Goal: Task Accomplishment & Management: Complete application form

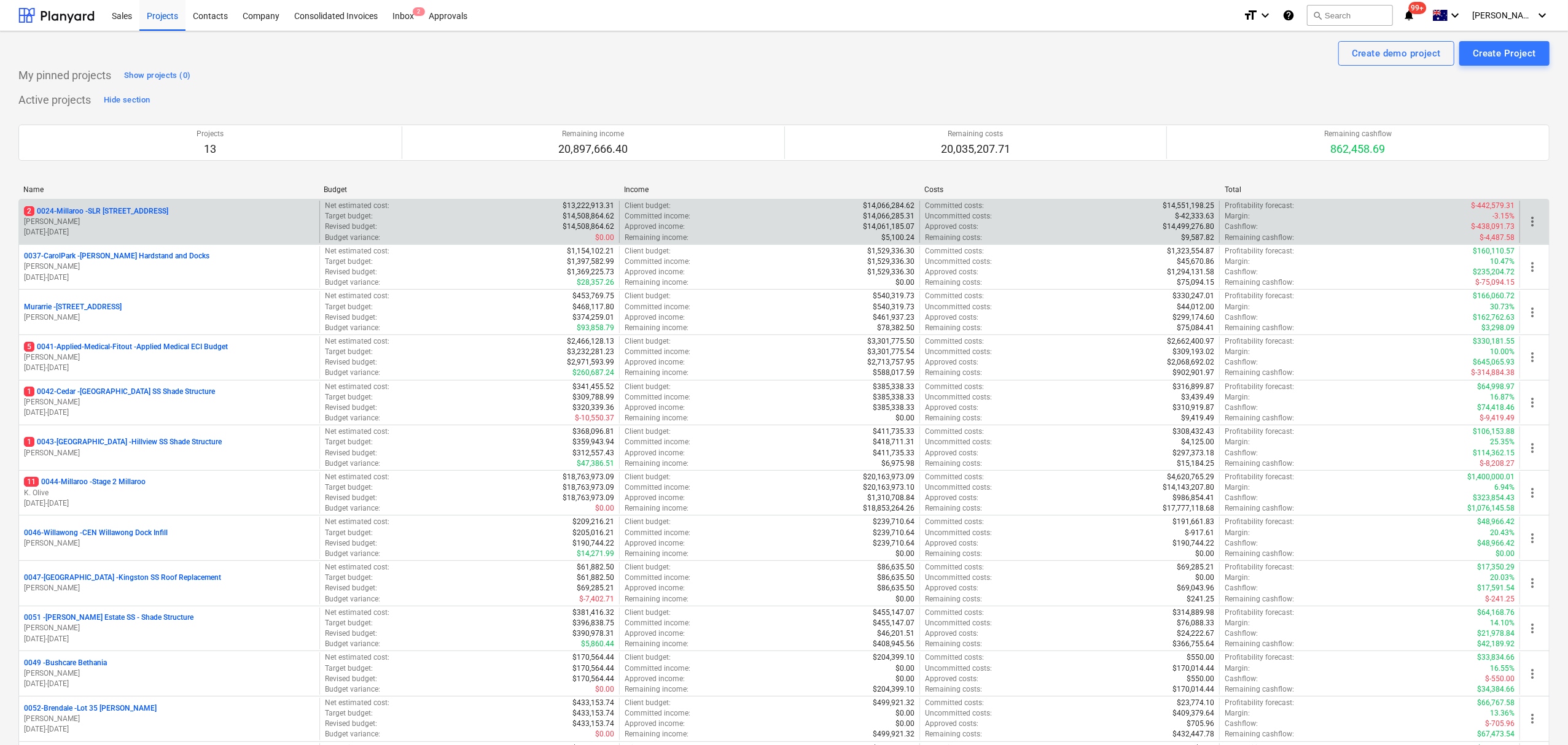
click at [210, 236] on p "[DATE] - [DATE]" at bounding box center [169, 233] width 290 height 10
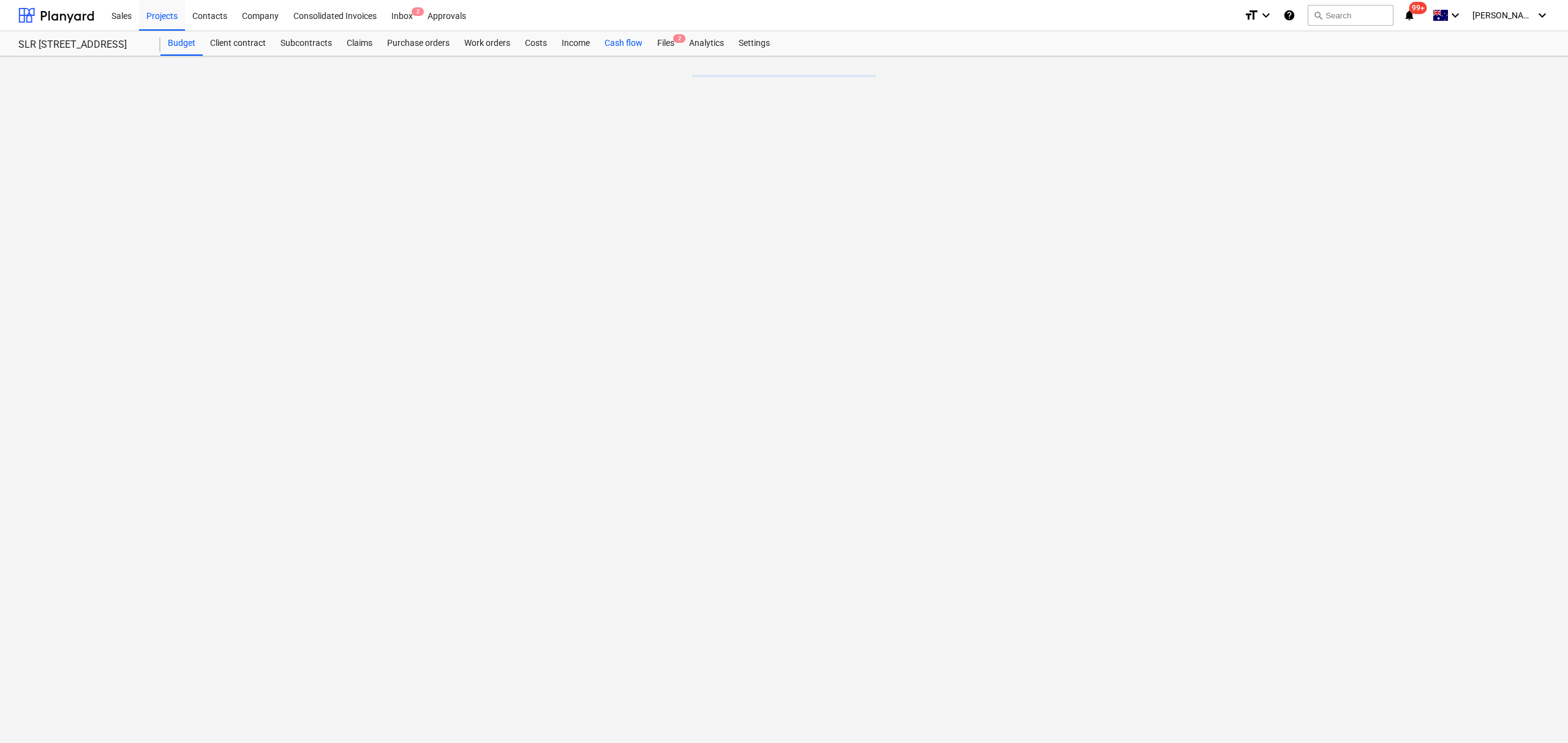
click at [620, 41] on div "Cash flow" at bounding box center [623, 43] width 53 height 24
click at [671, 48] on div "Files 2" at bounding box center [665, 43] width 32 height 24
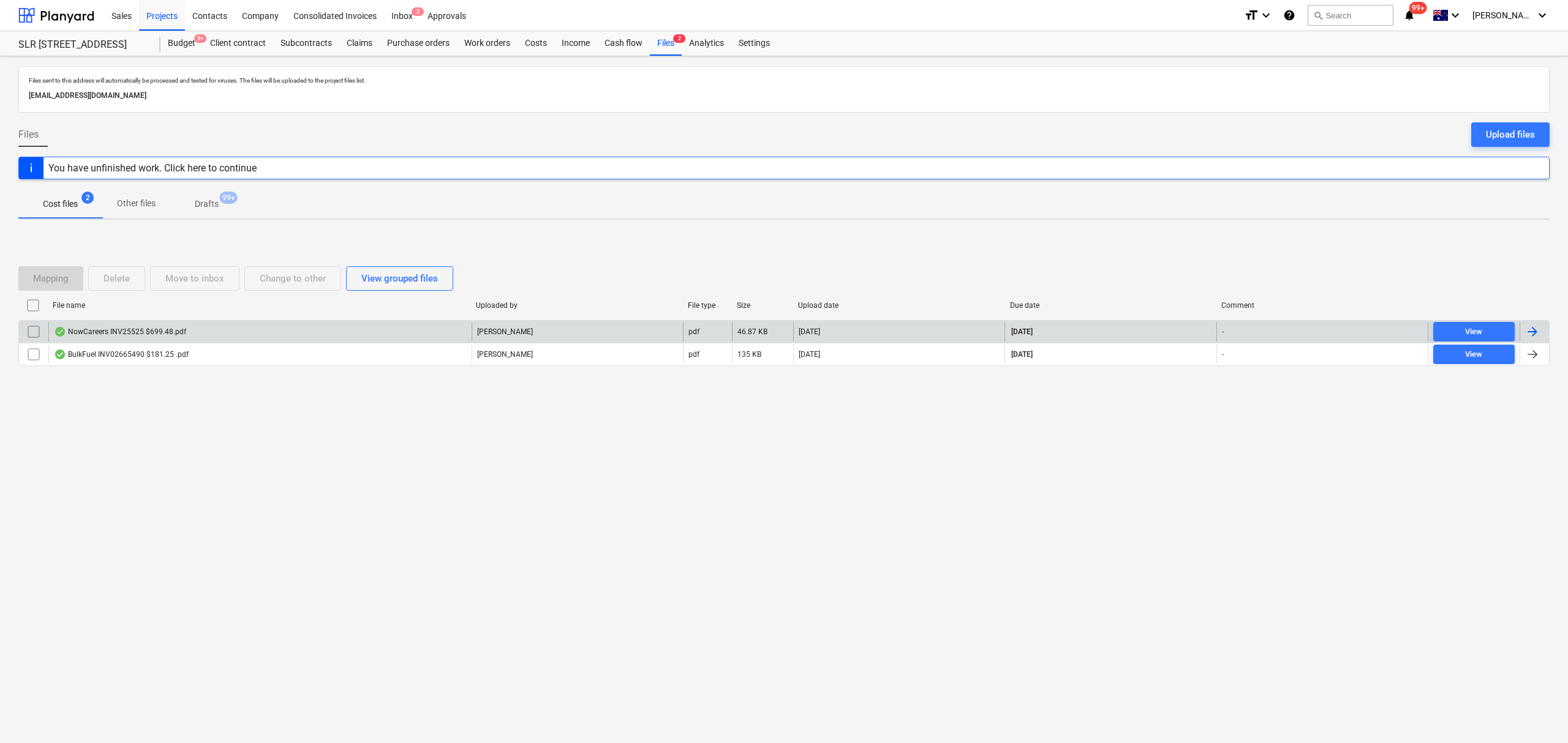
click at [300, 332] on div "NowCareers INV25525 $699.48.pdf" at bounding box center [260, 332] width 424 height 20
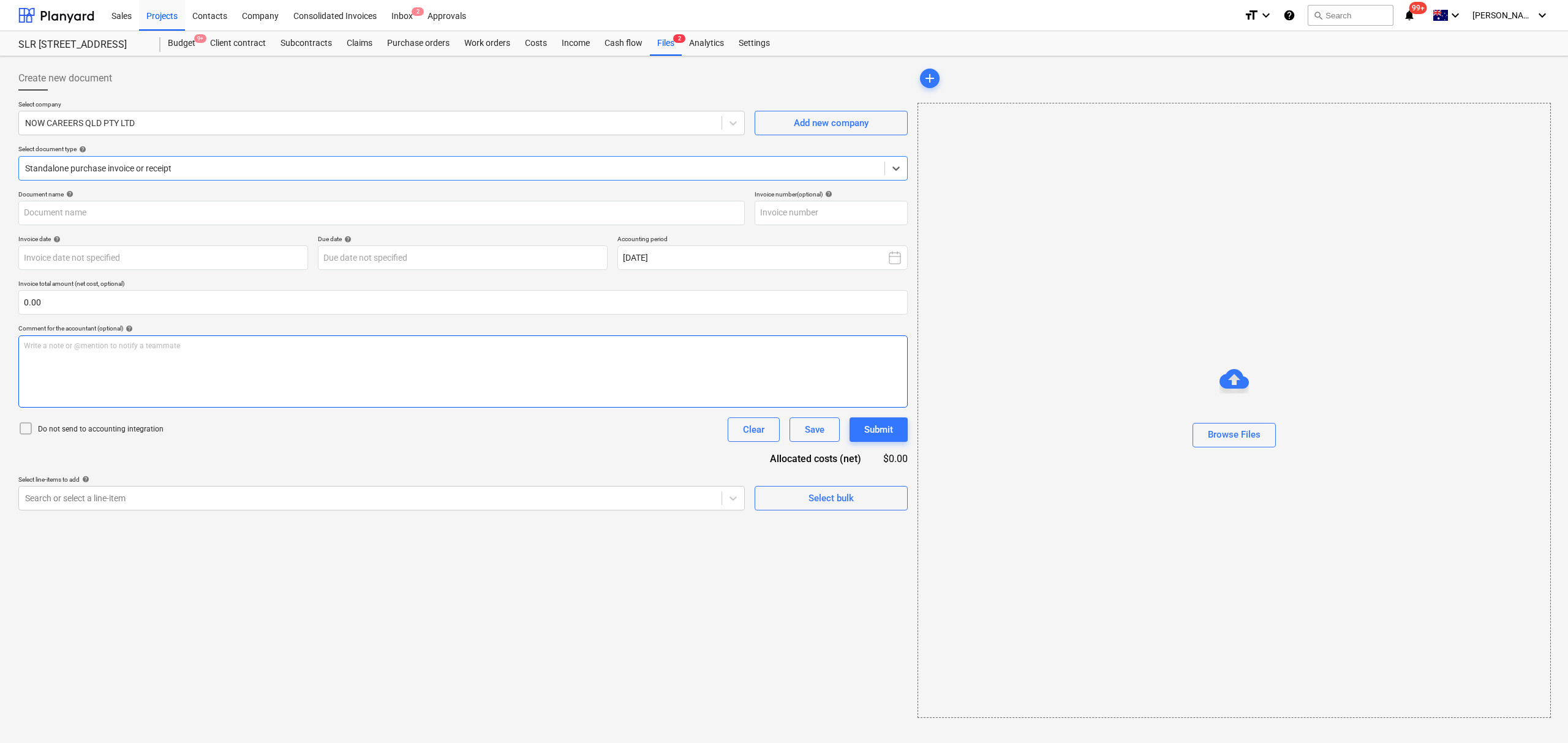
type input "25525"
type input "[DATE]"
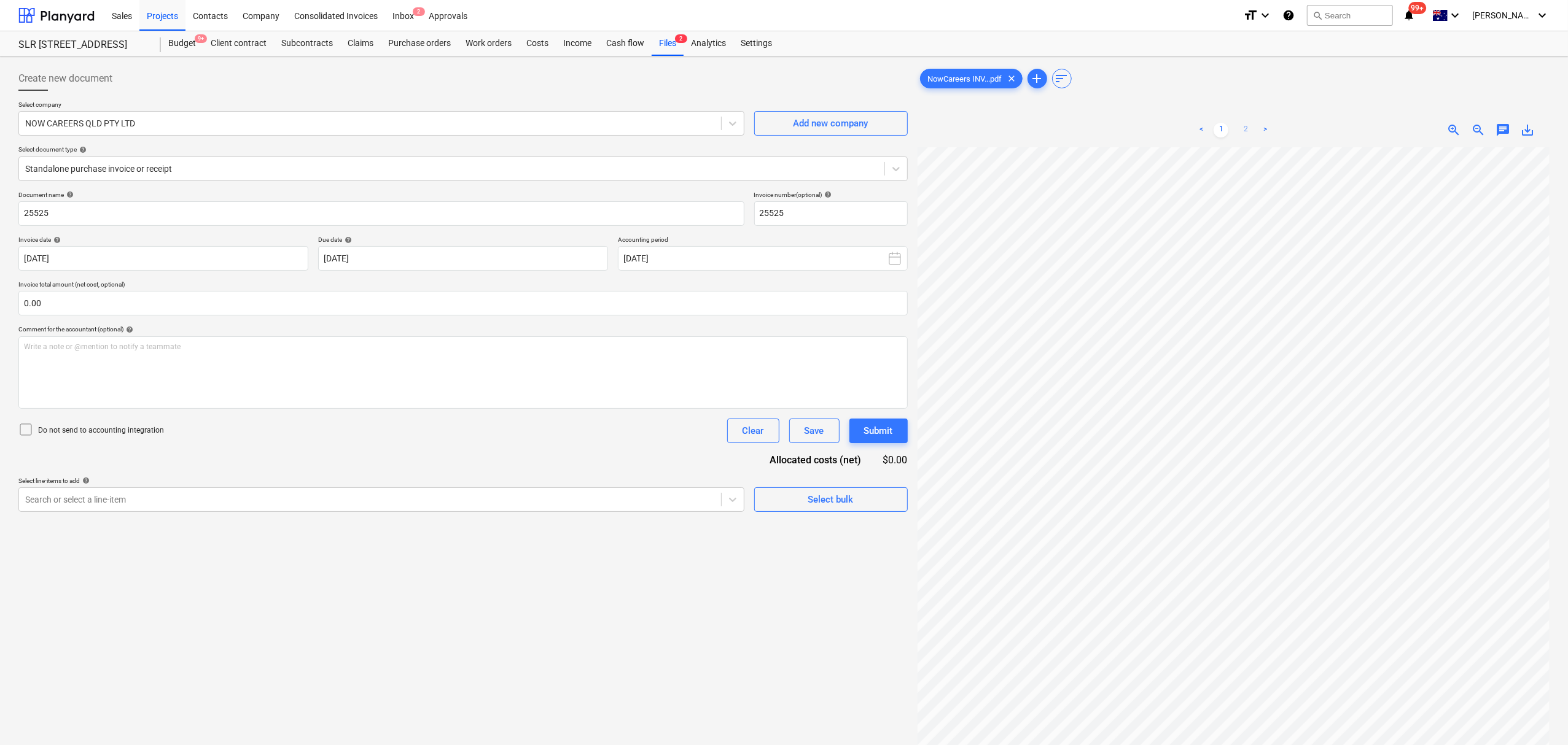
click at [1247, 131] on link "2" at bounding box center [1246, 129] width 15 height 15
click at [670, 44] on div "Files 2" at bounding box center [667, 43] width 32 height 24
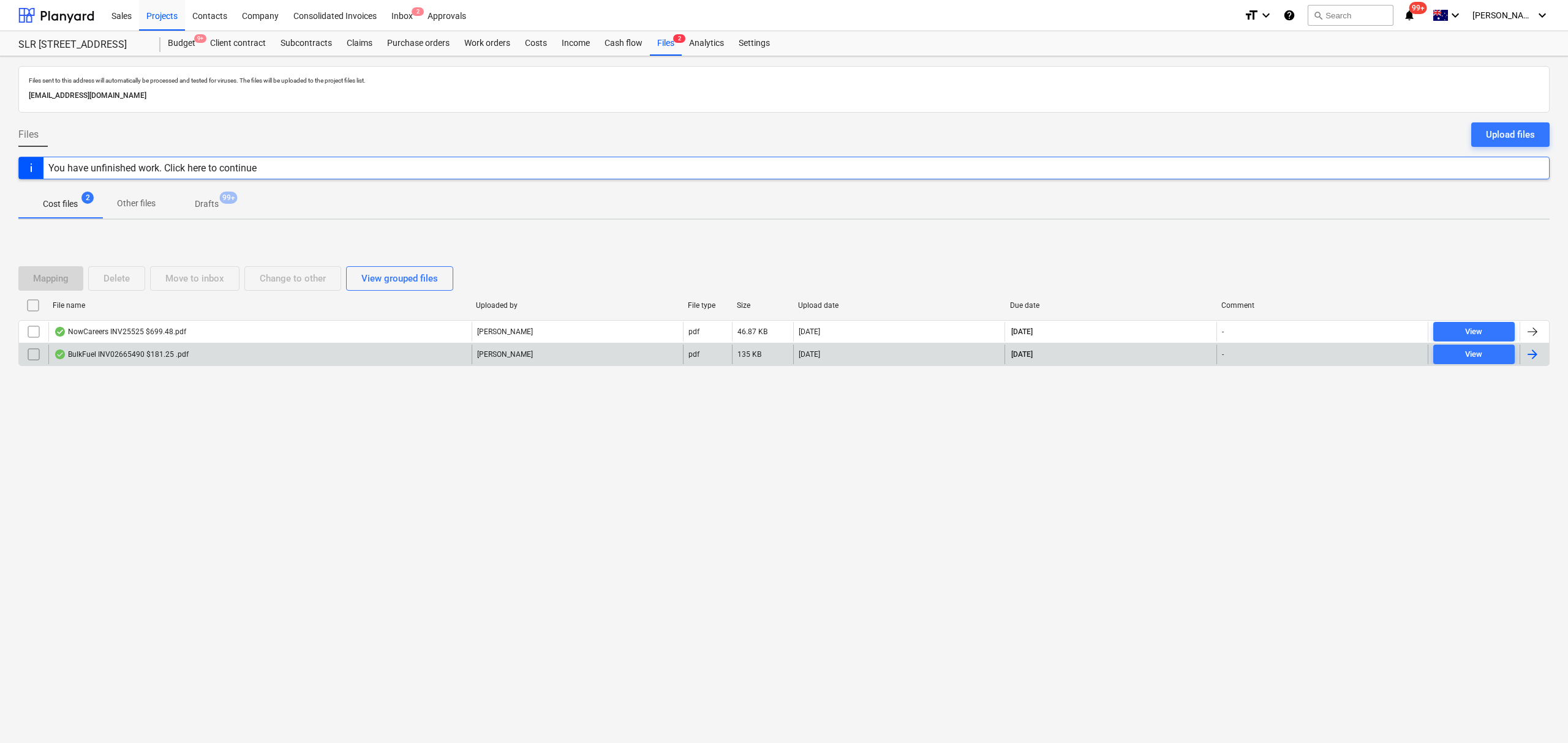
click at [332, 355] on div "BulkFuel INV02665490 $181.25 .pdf" at bounding box center [260, 354] width 424 height 20
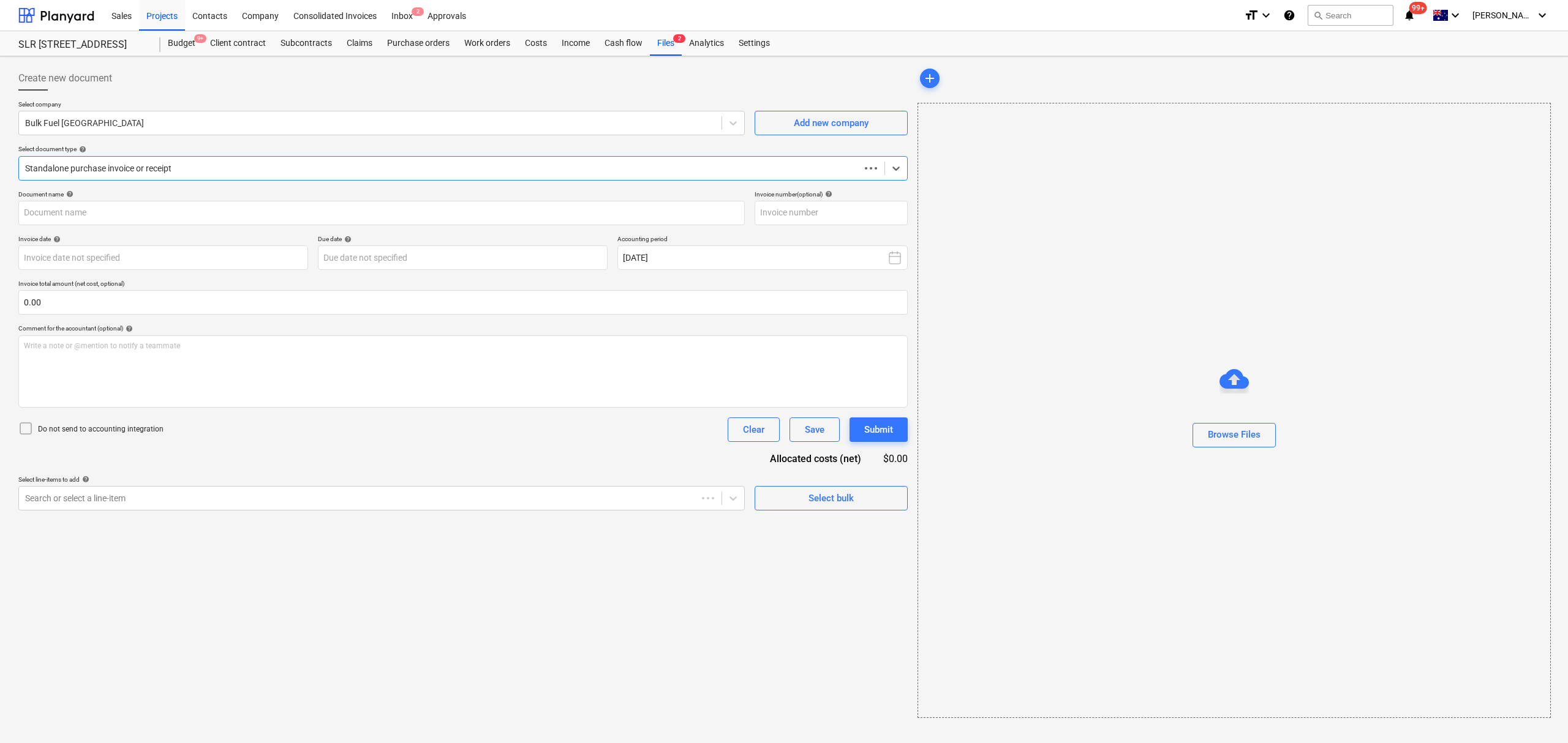
type input "02665490"
type input "[DATE]"
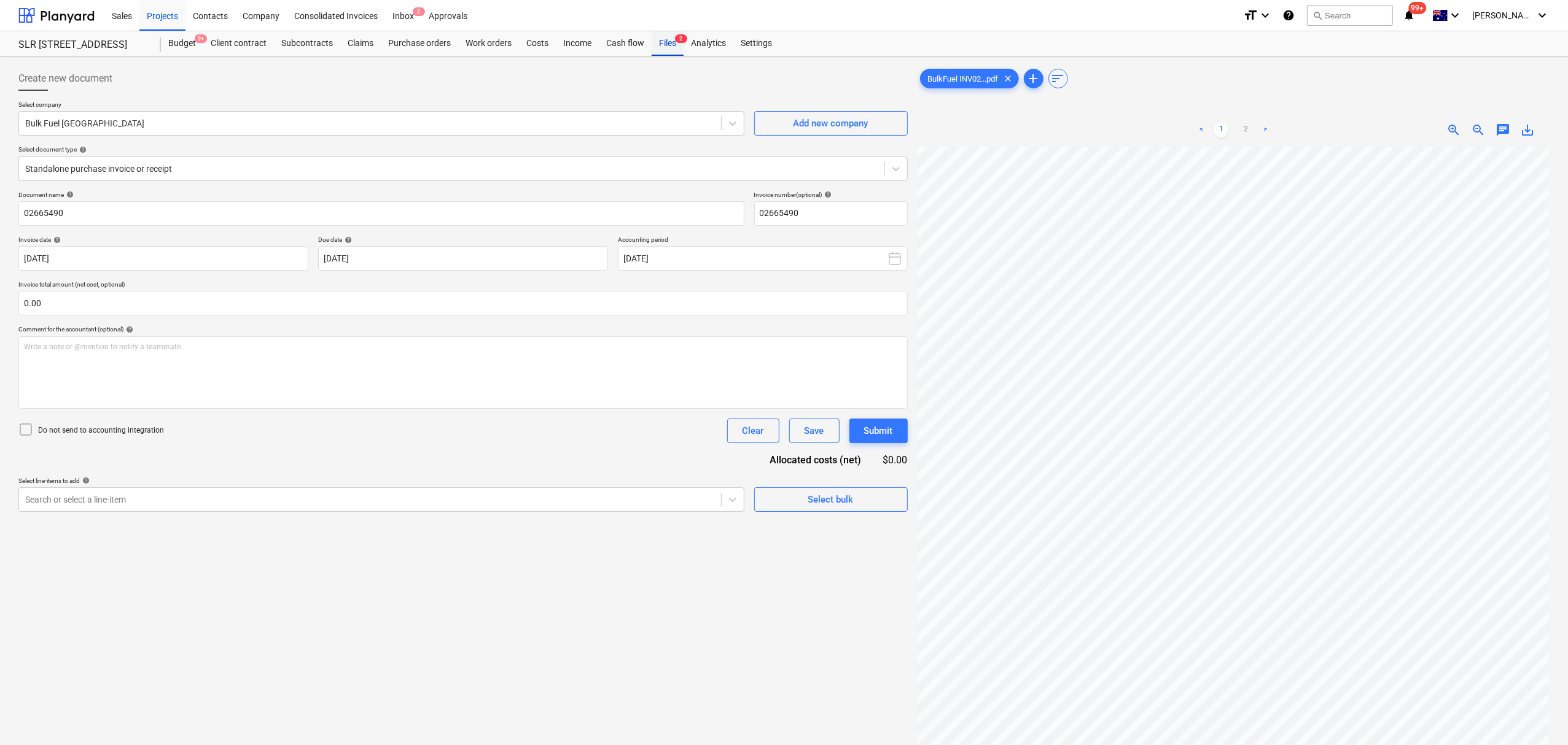
click at [669, 47] on div "Files 2" at bounding box center [667, 43] width 32 height 24
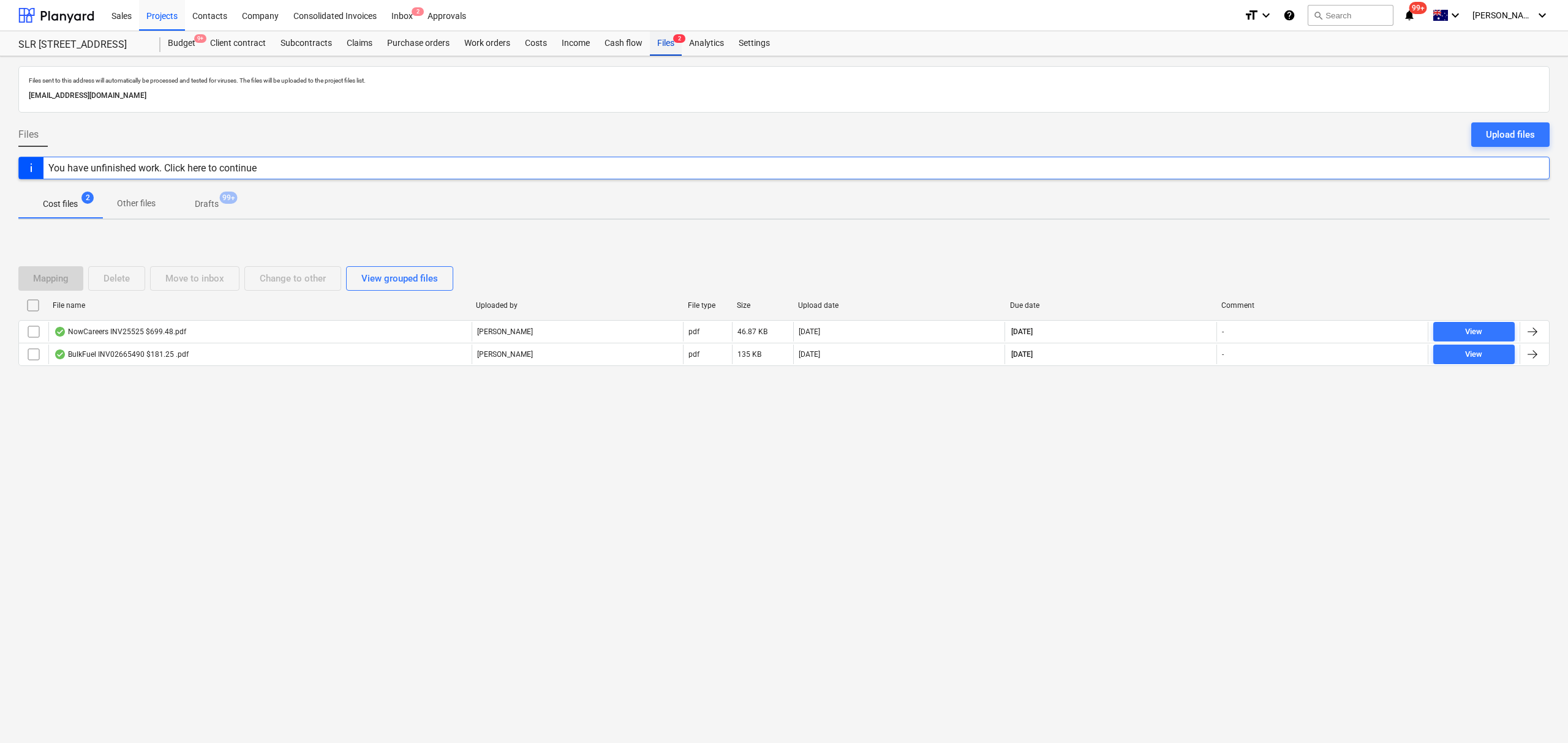
drag, startPoint x: 667, startPoint y: 47, endPoint x: 690, endPoint y: 47, distance: 23.0
click at [668, 47] on div "Files 2" at bounding box center [665, 43] width 32 height 24
